Goal: Task Accomplishment & Management: Manage account settings

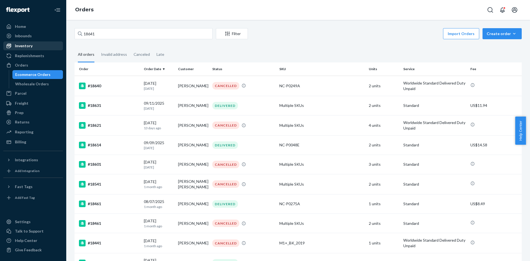
click at [30, 43] on div "Inventory" at bounding box center [24, 46] width 18 height 6
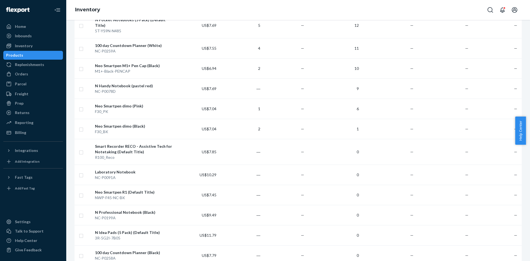
scroll to position [745, 0]
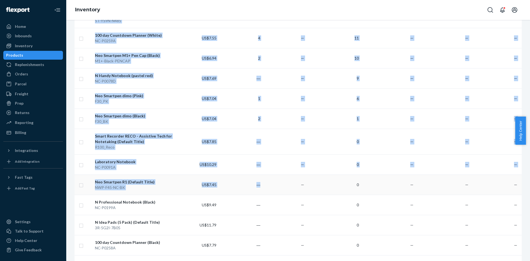
drag, startPoint x: 71, startPoint y: 118, endPoint x: 260, endPoint y: 173, distance: 196.5
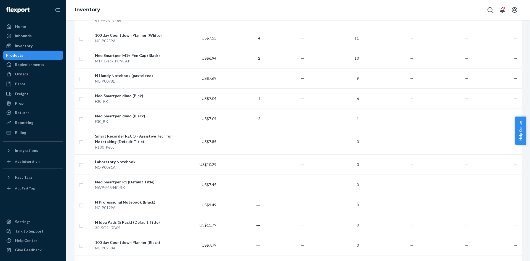
click at [79, 161] on input "checkbox" at bounding box center [81, 164] width 4 height 6
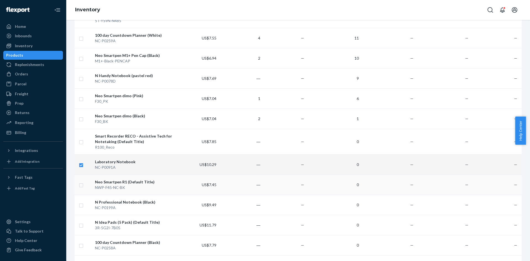
checkbox input "true"
click at [83, 182] on input "checkbox" at bounding box center [81, 185] width 4 height 6
checkbox input "true"
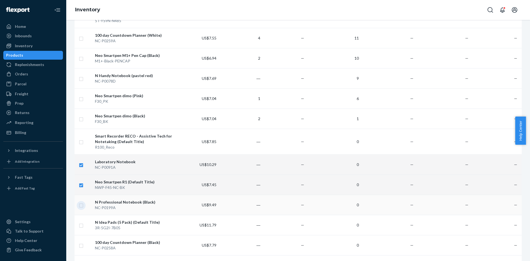
click at [82, 202] on input "checkbox" at bounding box center [81, 205] width 4 height 6
checkbox input "true"
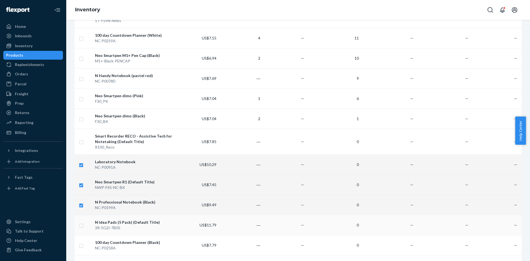
click at [79, 222] on input "checkbox" at bounding box center [81, 225] width 4 height 6
checkbox input "true"
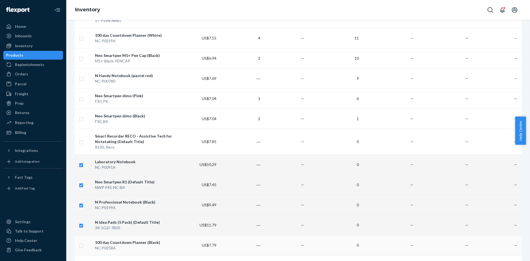
checkbox input "true"
click at [81, 242] on input "checkbox" at bounding box center [81, 245] width 4 height 6
checkbox input "true"
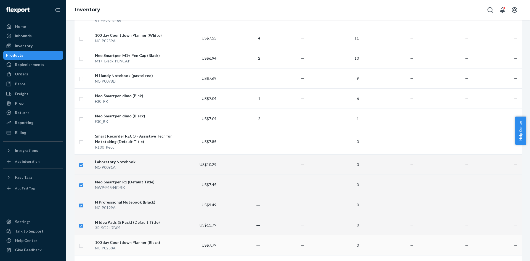
checkbox input "true"
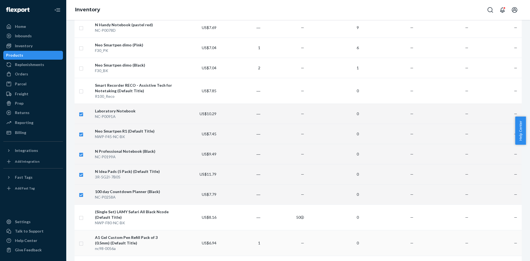
scroll to position [801, 0]
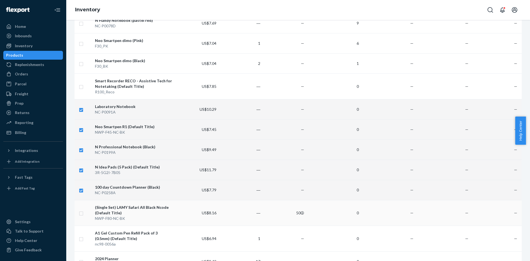
checkbox input "true"
click at [81, 210] on input "checkbox" at bounding box center [81, 213] width 4 height 6
checkbox input "true"
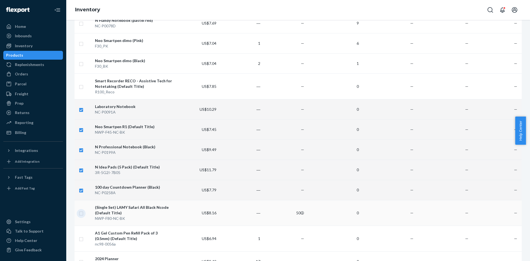
checkbox input "true"
click at [81, 210] on input "checkbox" at bounding box center [81, 213] width 4 height 6
checkbox input "false"
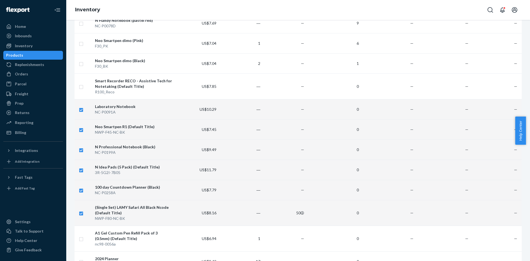
checkbox input "true"
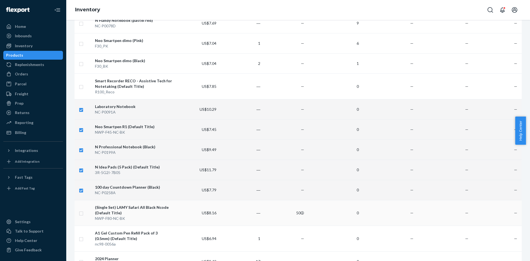
click at [81, 210] on input "checkbox" at bounding box center [81, 213] width 4 height 6
checkbox input "true"
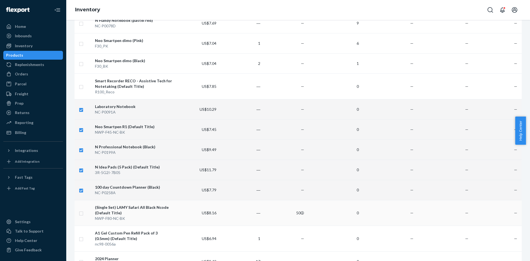
checkbox input "true"
click at [82, 235] on input "checkbox" at bounding box center [81, 238] width 4 height 6
checkbox input "true"
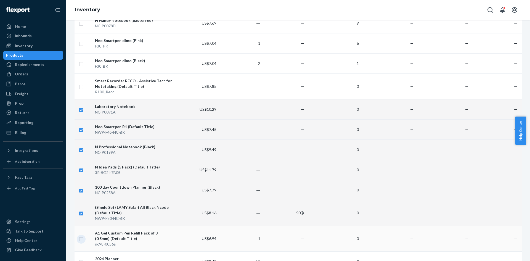
checkbox input "true"
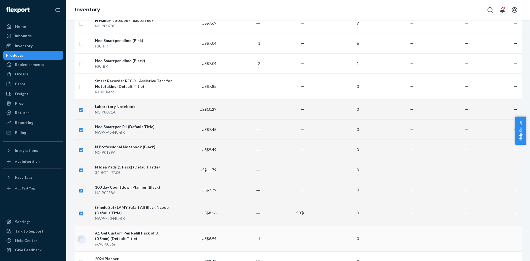
checkbox input "true"
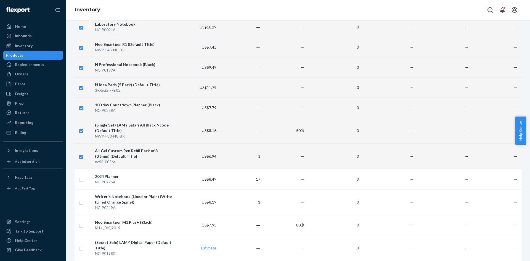
scroll to position [883, 0]
checkbox input "true"
click at [83, 198] on input "checkbox" at bounding box center [81, 201] width 4 height 6
checkbox input "true"
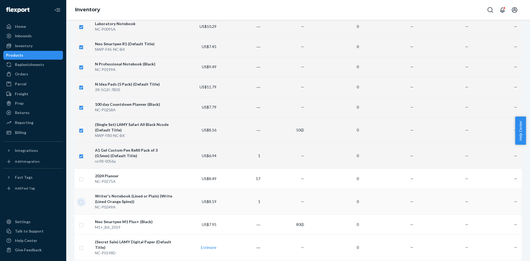
checkbox input "true"
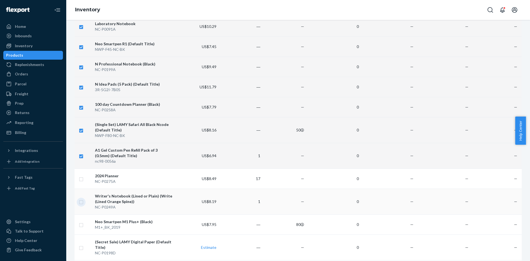
checkbox input "true"
click at [82, 221] on input "checkbox" at bounding box center [81, 224] width 4 height 6
checkbox input "true"
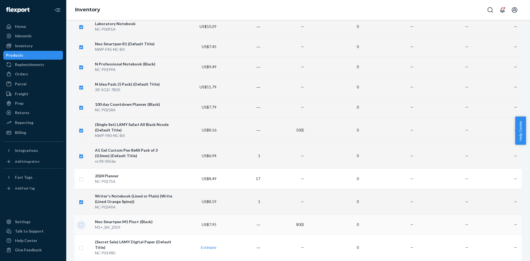
checkbox input "true"
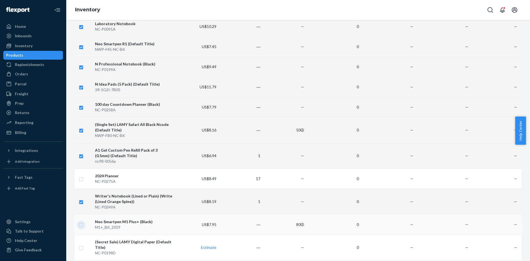
checkbox input "true"
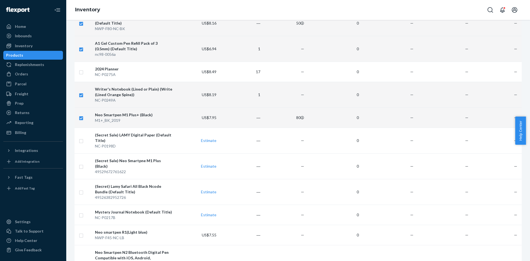
scroll to position [994, 0]
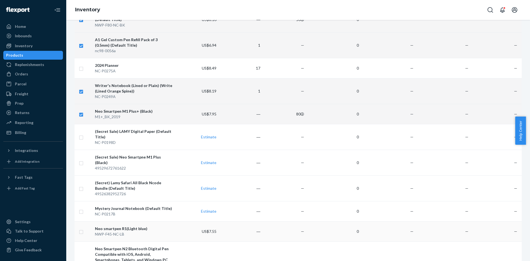
checkbox input "true"
click at [79, 228] on input "checkbox" at bounding box center [81, 231] width 4 height 6
checkbox input "true"
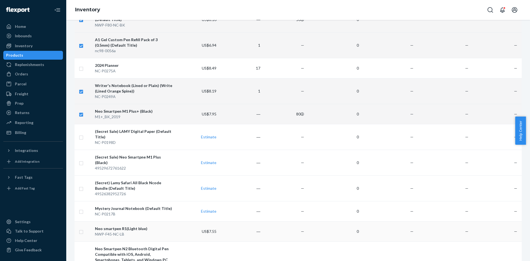
checkbox input "true"
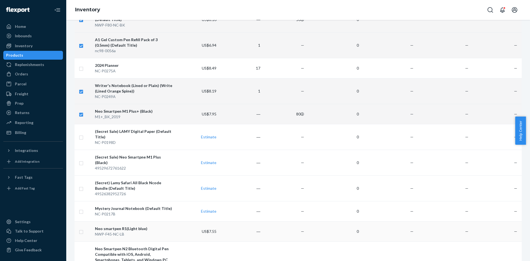
checkbox input "true"
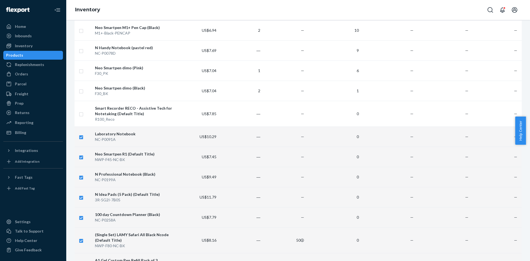
scroll to position [801, 0]
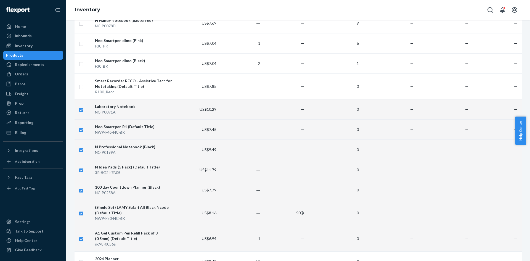
checkbox input "true"
